Goal: Task Accomplishment & Management: Manage account settings

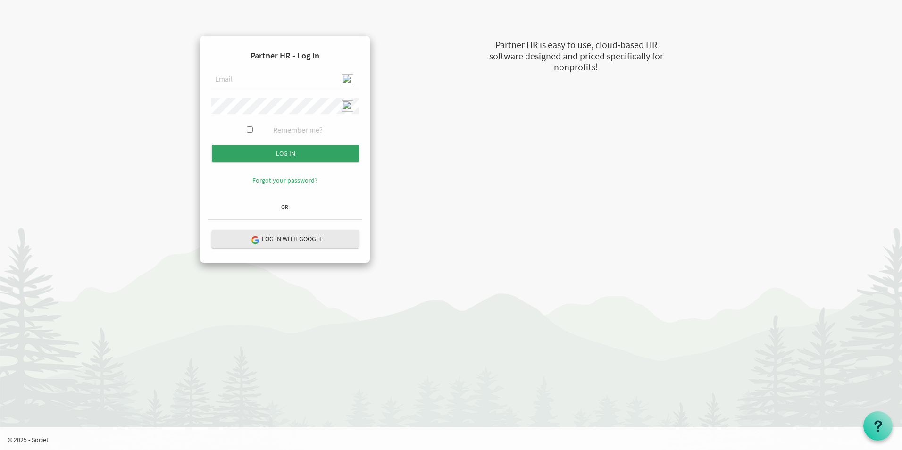
type input "admin@stepind.org"
click at [312, 147] on input "submit" at bounding box center [285, 153] width 147 height 17
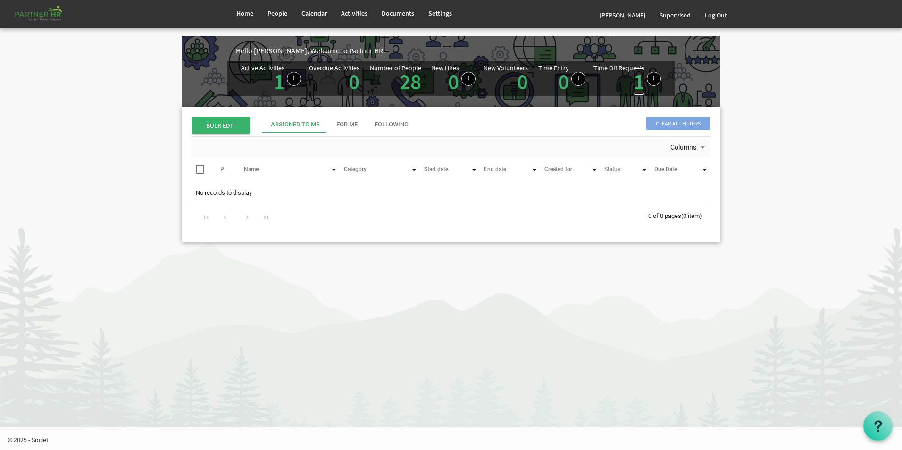
click at [636, 83] on link "1" at bounding box center [639, 81] width 11 height 26
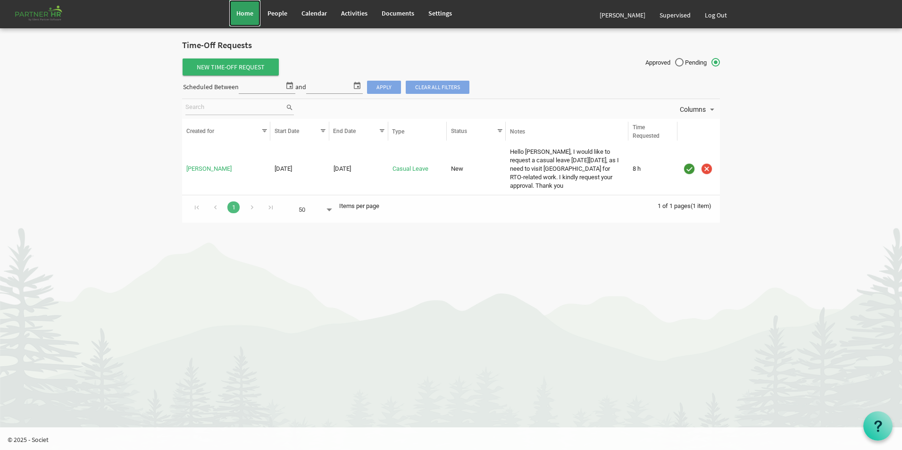
click at [250, 14] on span "Home" at bounding box center [244, 13] width 17 height 8
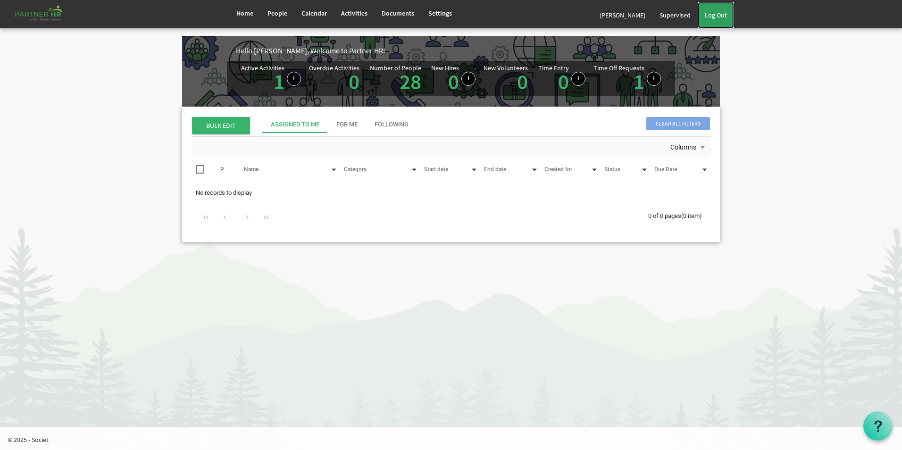
click at [714, 21] on link "Log Out" at bounding box center [716, 15] width 36 height 26
